Goal: Navigation & Orientation: Go to known website

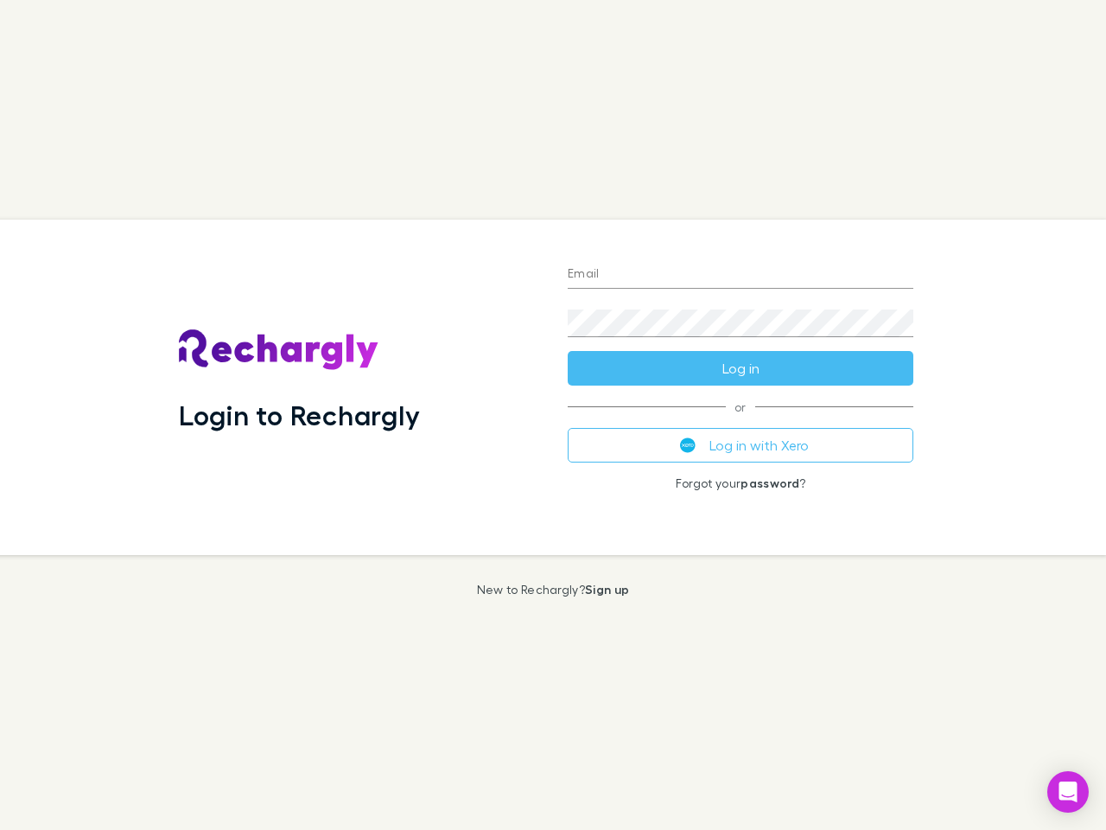
click at [553, 415] on div "Login to Rechargly" at bounding box center [359, 387] width 389 height 335
click at [741, 275] on input "Email" at bounding box center [741, 275] width 346 height 28
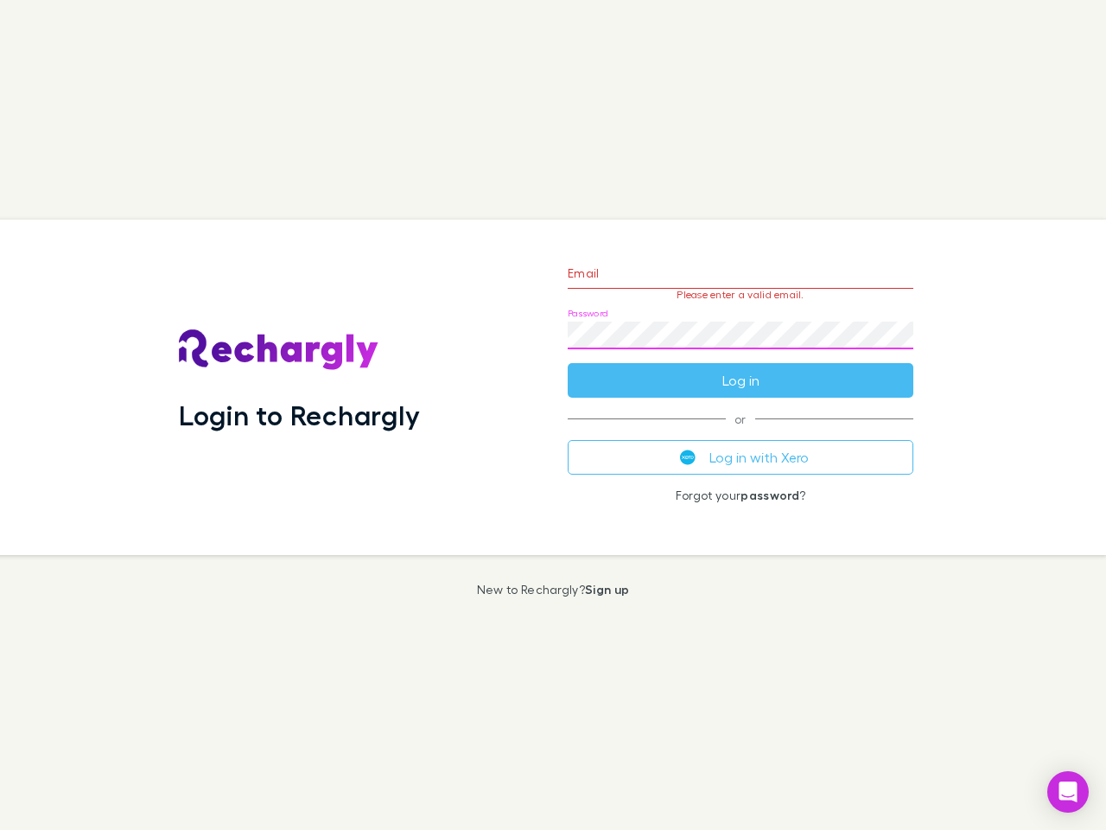
click at [741, 368] on form "Email Please enter a valid email. Password Log in" at bounding box center [741, 322] width 346 height 150
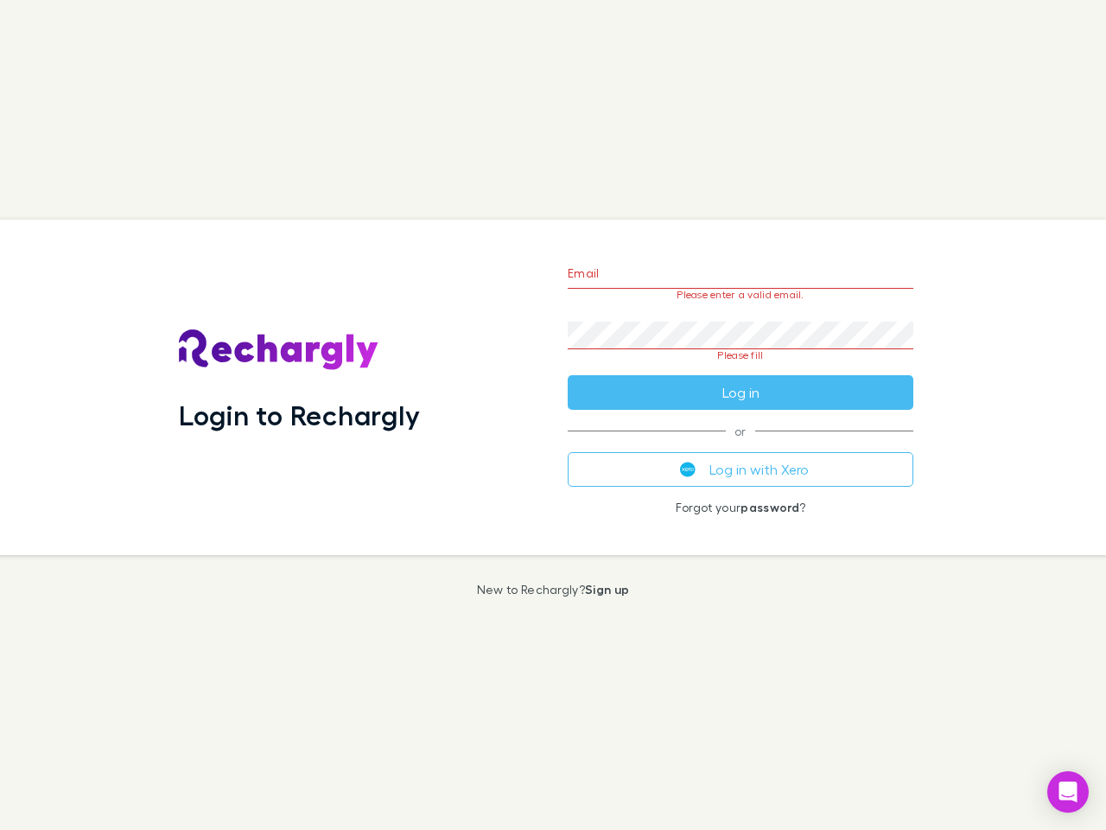
click at [741, 445] on div "Email Please enter a valid email. Password Please fill Log in or Log in with Xe…" at bounding box center [740, 387] width 373 height 335
click at [1068, 792] on icon "Open Intercom Messenger" at bounding box center [1069, 791] width 18 height 21
